Goal: Information Seeking & Learning: Stay updated

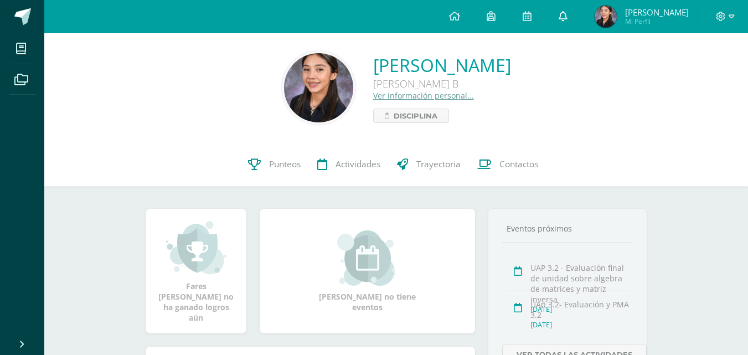
click at [581, 8] on link at bounding box center [562, 16] width 35 height 33
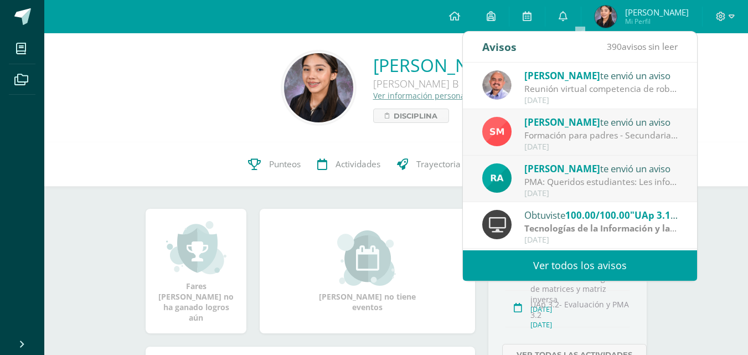
click at [568, 273] on link "Ver todos los avisos" at bounding box center [580, 265] width 234 height 30
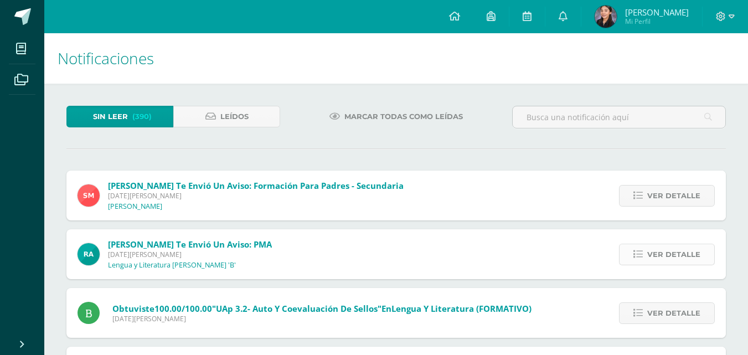
click at [655, 261] on span "Ver detalle" at bounding box center [673, 254] width 53 height 20
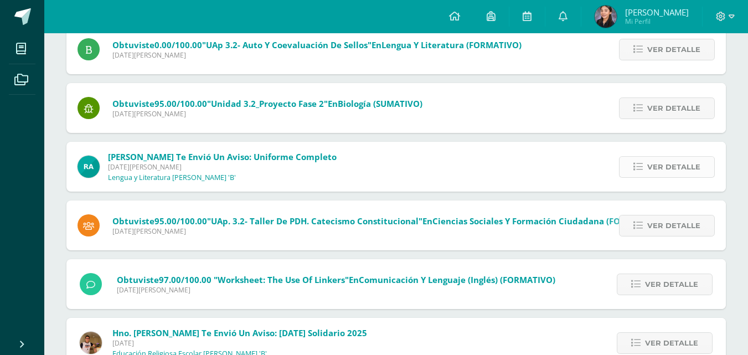
scroll to position [671, 0]
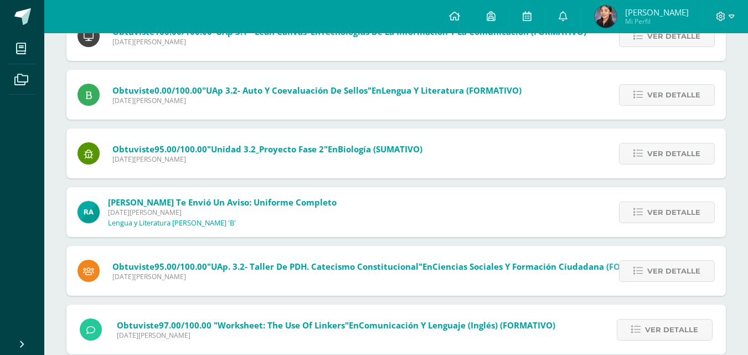
click at [617, 9] on img at bounding box center [606, 17] width 22 height 22
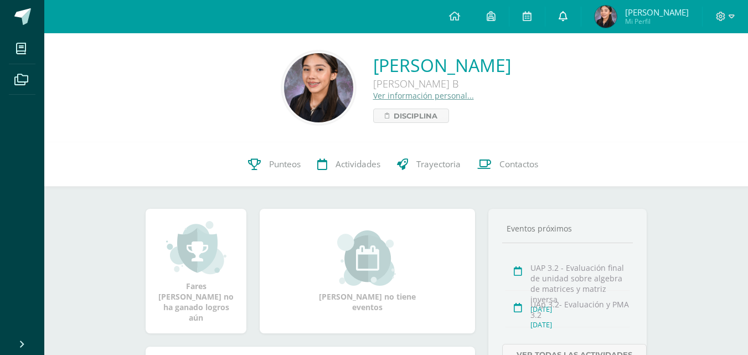
click at [581, 11] on link at bounding box center [562, 16] width 35 height 33
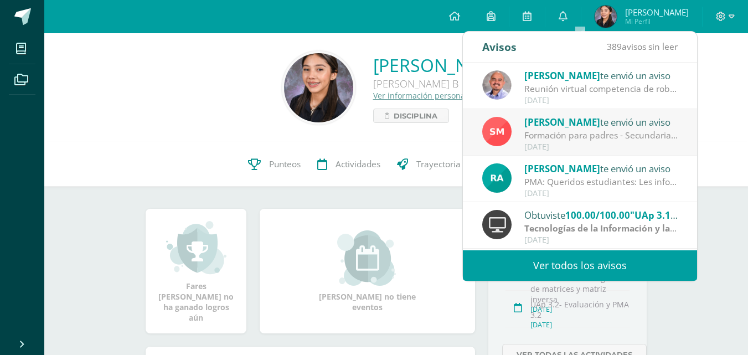
click at [522, 264] on link "Ver todos los avisos" at bounding box center [580, 265] width 234 height 30
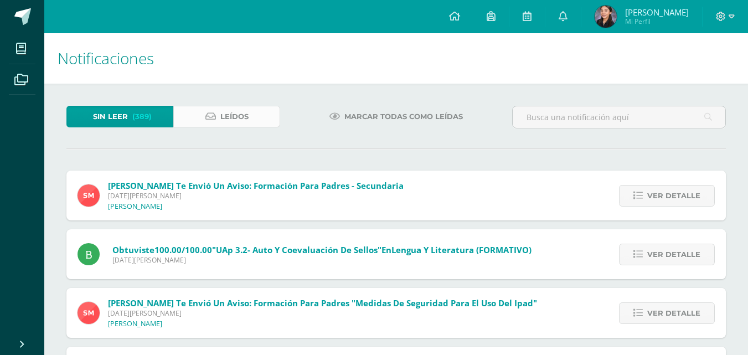
click at [256, 112] on link "Leídos" at bounding box center [226, 117] width 107 height 22
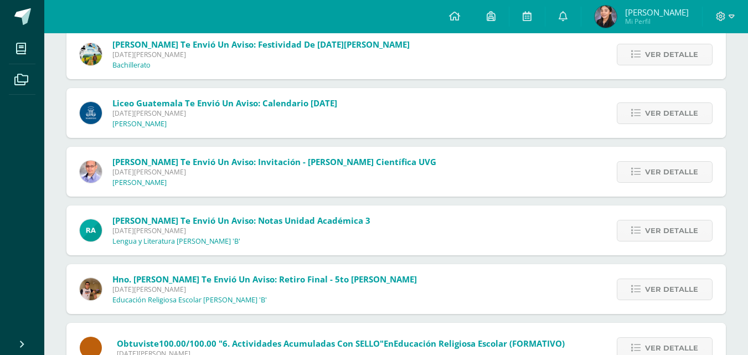
scroll to position [730, 0]
